Goal: Information Seeking & Learning: Find contact information

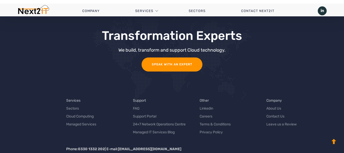
scroll to position [1121, 0]
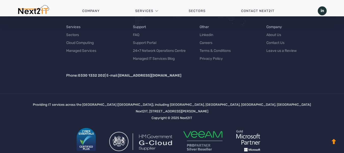
drag, startPoint x: 181, startPoint y: 104, endPoint x: 197, endPoint y: 104, distance: 15.8
click at [197, 104] on div "Providing IT services across the [GEOGRAPHIC_DATA] ([GEOGRAPHIC_DATA]), includi…" at bounding box center [172, 129] width 278 height 57
copy div "Next2IT"
click at [37, 14] on img at bounding box center [33, 10] width 32 height 11
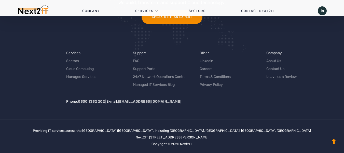
scroll to position [1664, 0]
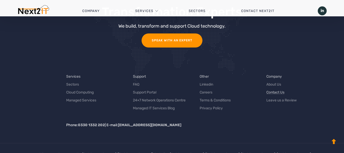
click at [273, 89] on link "Contact Us" at bounding box center [276, 91] width 18 height 5
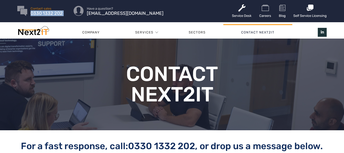
drag, startPoint x: 64, startPoint y: 13, endPoint x: 31, endPoint y: 14, distance: 32.9
click at [31, 14] on ul "Contact sales 0330 1332 202 Have a question? sales@next2it.co.uk" at bounding box center [124, 11] width 215 height 12
copy link "0330 1332 202"
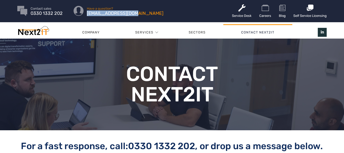
drag, startPoint x: 136, startPoint y: 16, endPoint x: 87, endPoint y: 15, distance: 48.7
click at [87, 15] on ul "Contact sales 0330 1332 202 Have a question? sales@next2it.co.uk" at bounding box center [124, 11] width 215 height 12
copy span "[EMAIL_ADDRESS][DOMAIN_NAME]"
